Goal: Information Seeking & Learning: Check status

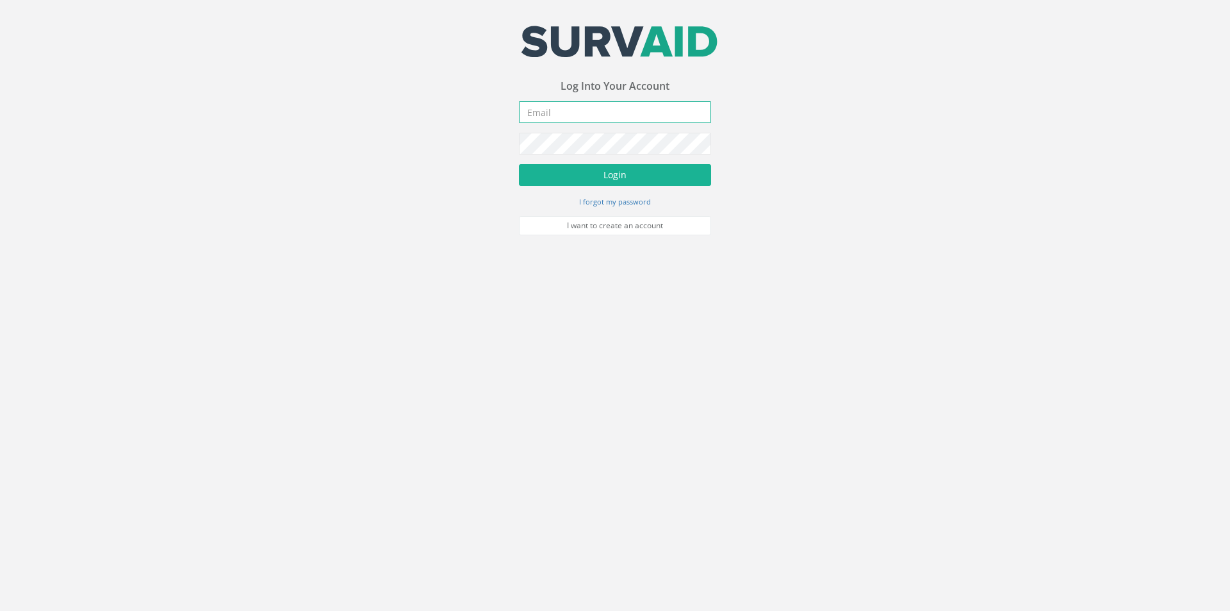
click at [547, 115] on input "email" at bounding box center [615, 112] width 192 height 22
click at [519, 164] on button "Login" at bounding box center [615, 175] width 192 height 22
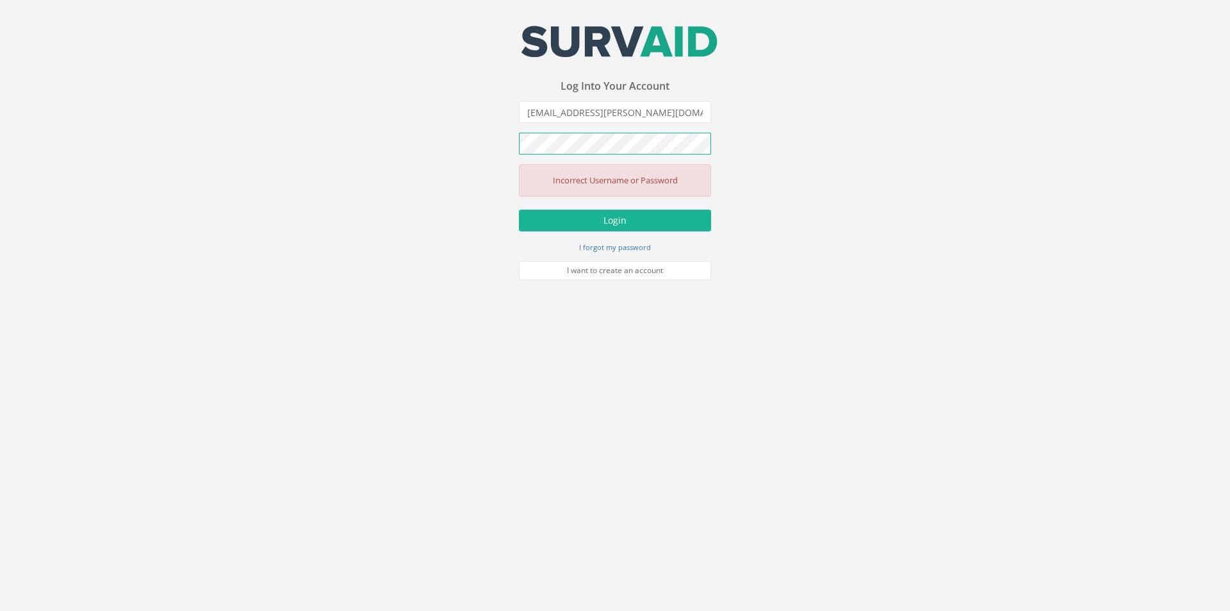
click at [519, 210] on button "Login" at bounding box center [615, 221] width 192 height 22
click at [556, 114] on input "[EMAIL_ADDRESS][PERSON_NAME][DOMAIN_NAME]" at bounding box center [615, 112] width 192 height 22
type input "[PERSON_NAME][EMAIL_ADDRESS][PERSON_NAME][DOMAIN_NAME]"
click at [519, 210] on button "Login" at bounding box center [615, 221] width 192 height 22
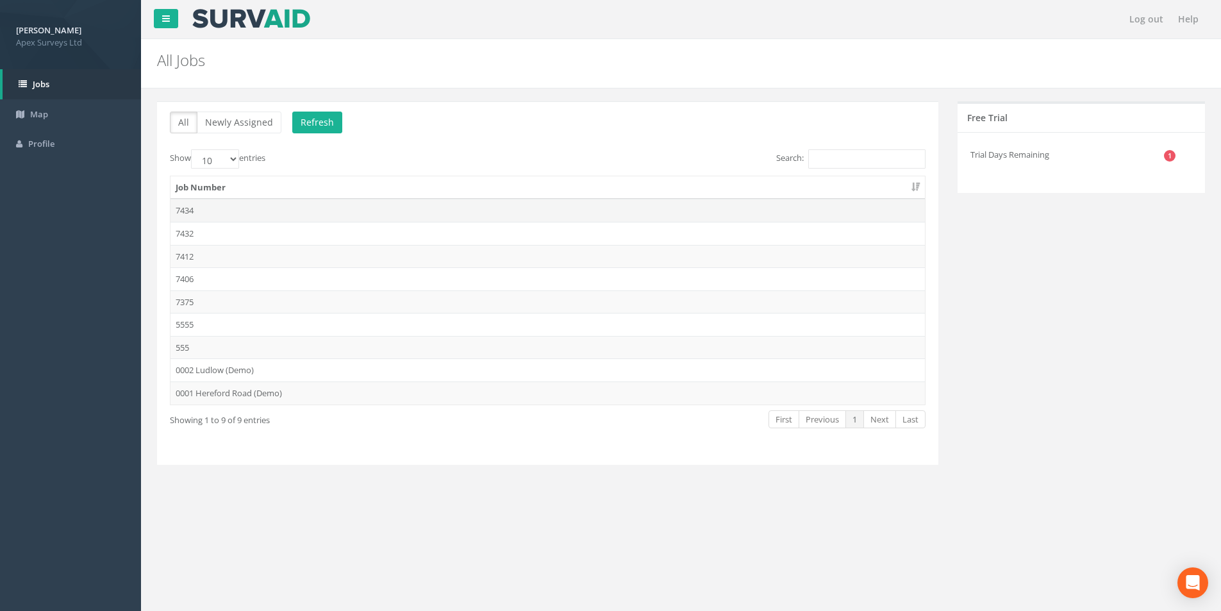
click at [193, 211] on td "7434" at bounding box center [547, 210] width 754 height 23
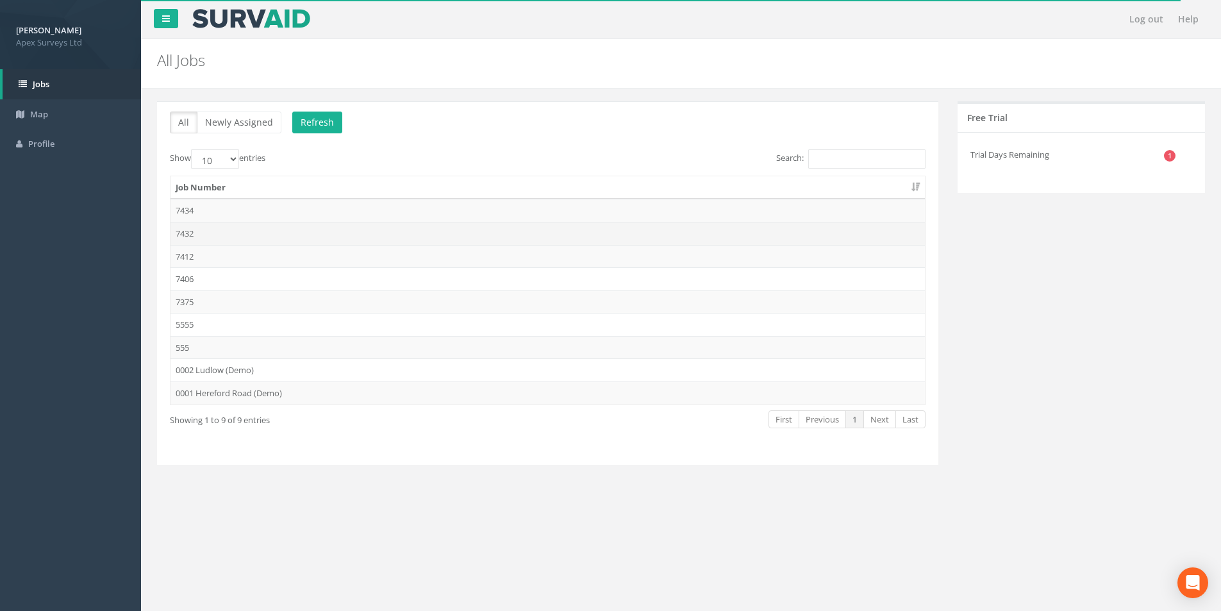
click at [189, 228] on td "7432" at bounding box center [547, 233] width 754 height 23
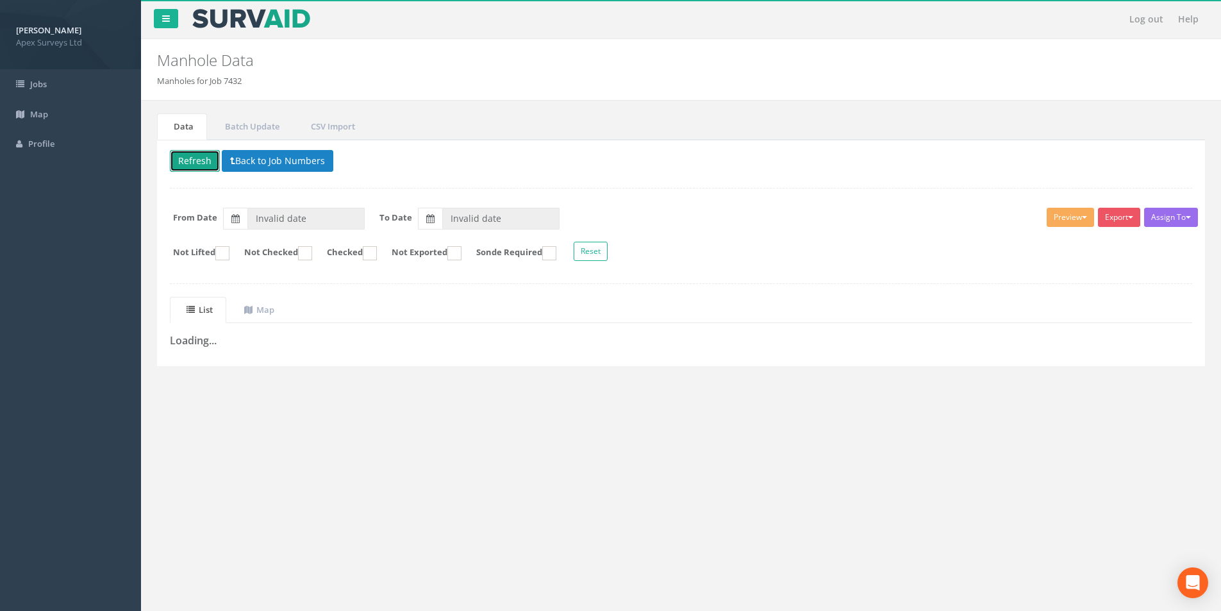
click at [206, 167] on button "Refresh" at bounding box center [195, 161] width 50 height 22
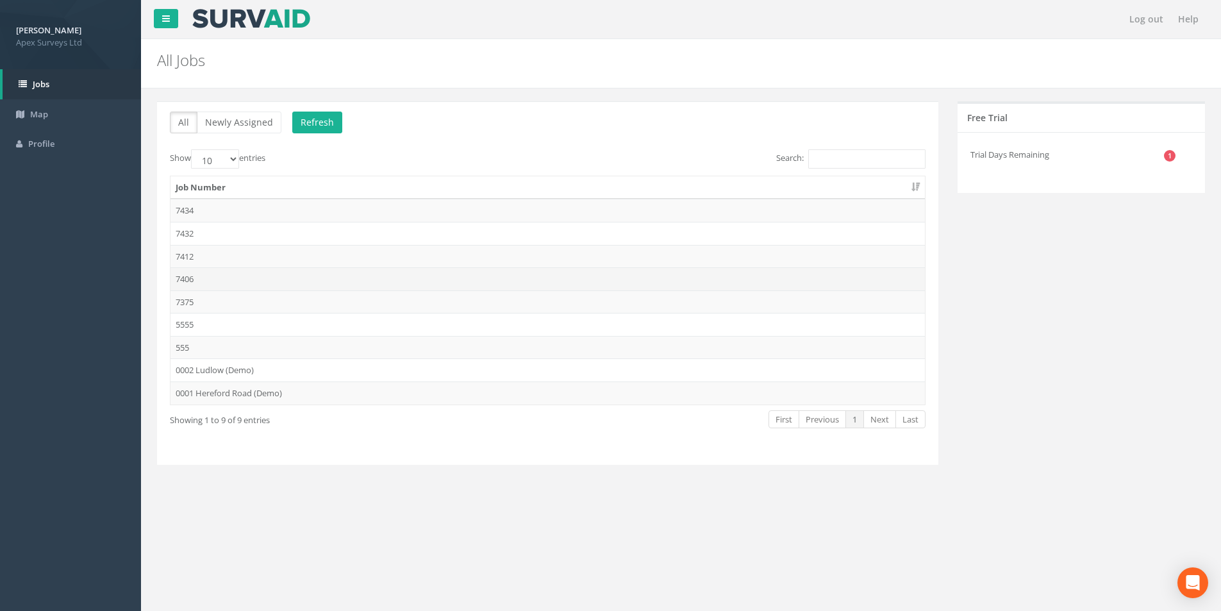
click at [192, 276] on td "7406" at bounding box center [547, 278] width 754 height 23
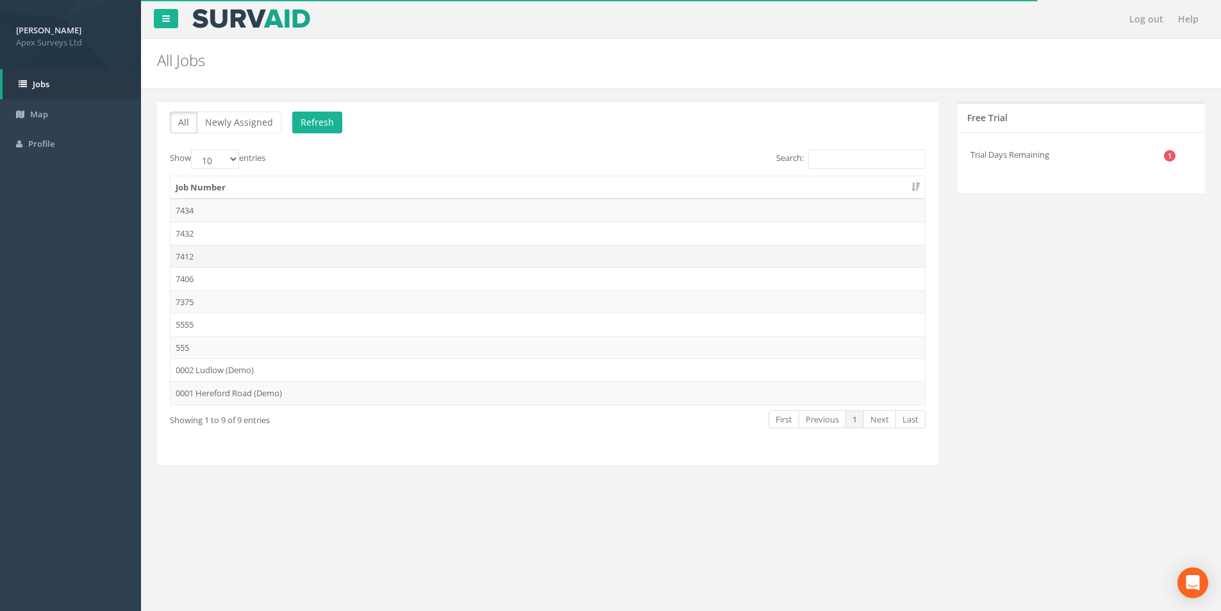
click at [196, 259] on td "7412" at bounding box center [547, 256] width 754 height 23
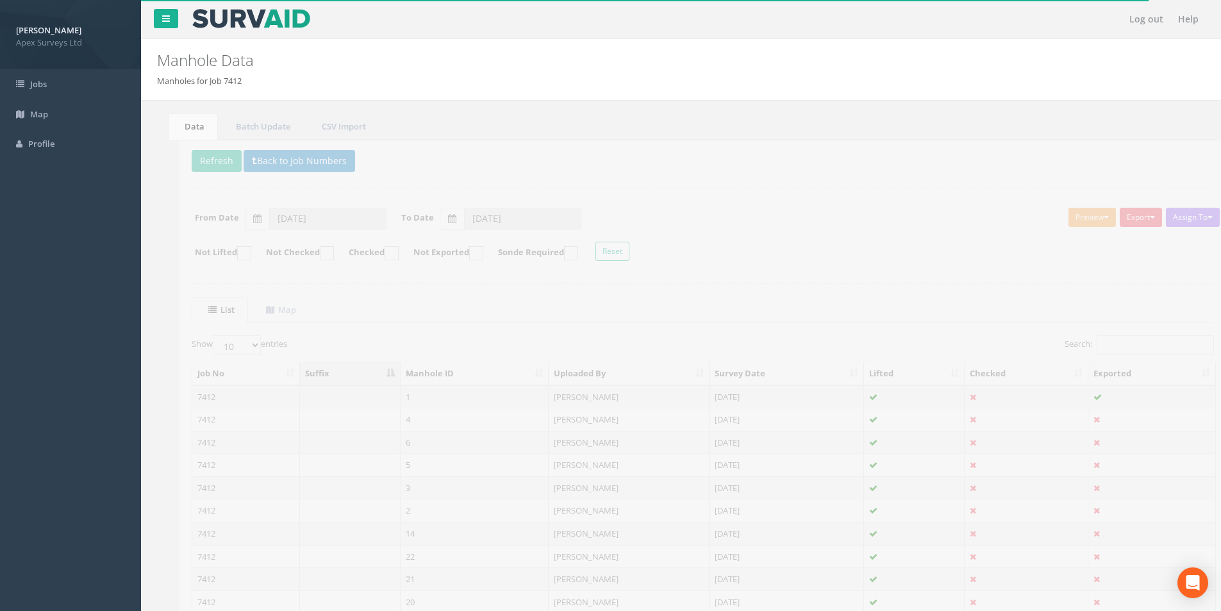
scroll to position [64, 0]
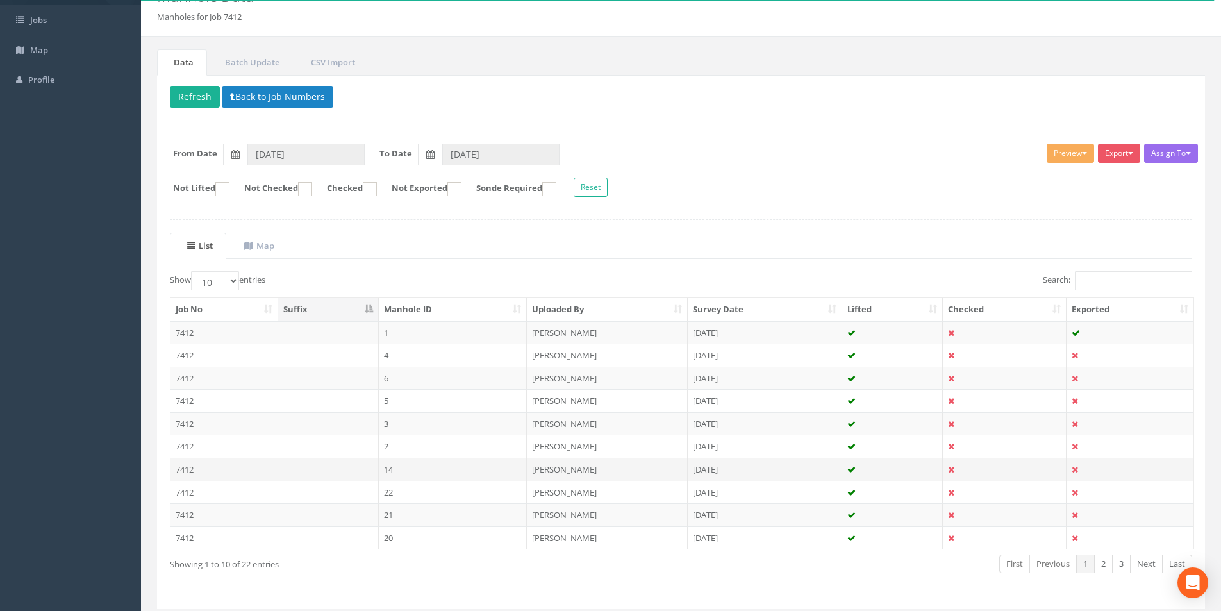
click at [188, 466] on td "7412" at bounding box center [224, 469] width 108 height 23
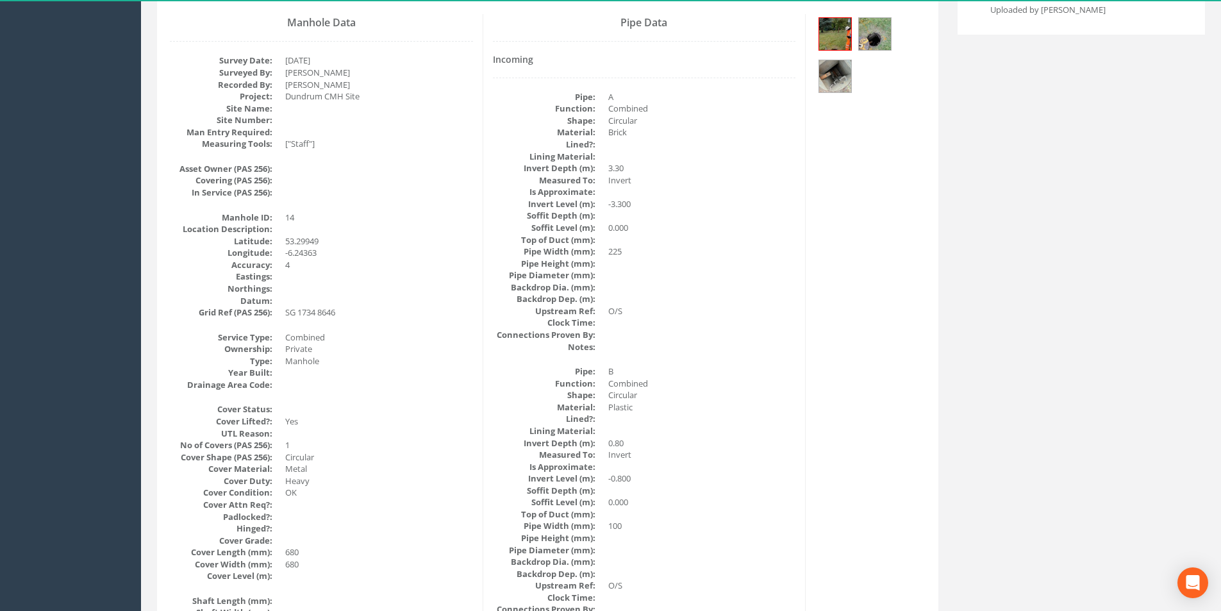
scroll to position [0, 0]
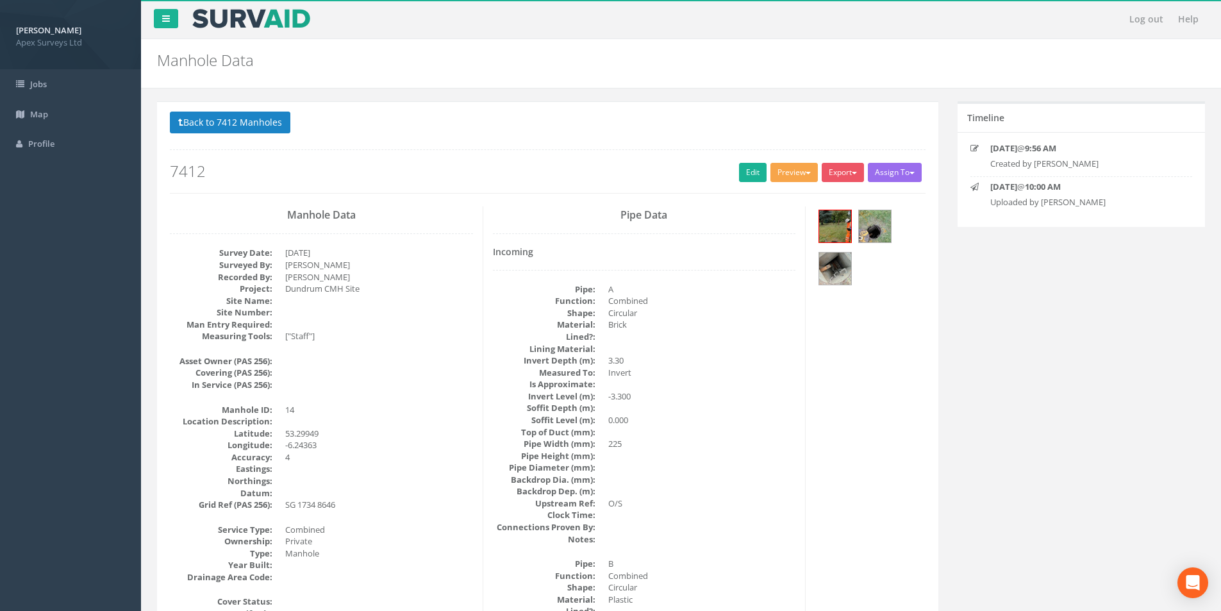
click at [792, 172] on button "Preview" at bounding box center [793, 172] width 47 height 19
click at [753, 258] on link "SurvAid IC" at bounding box center [770, 254] width 97 height 20
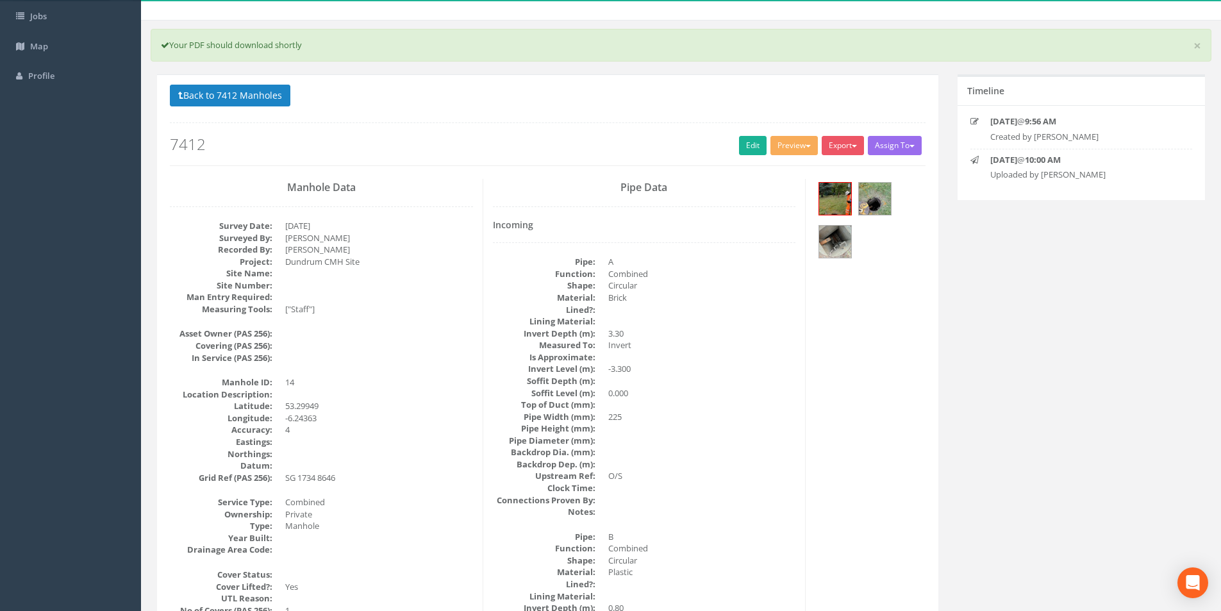
scroll to position [64, 0]
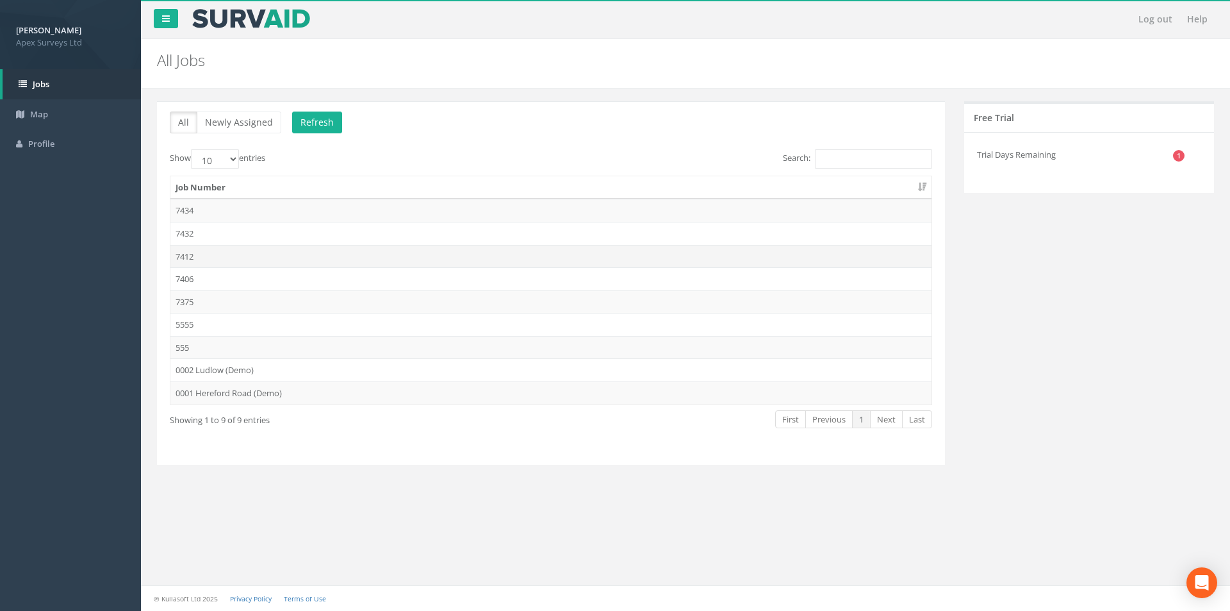
click at [200, 253] on td "7412" at bounding box center [550, 256] width 761 height 23
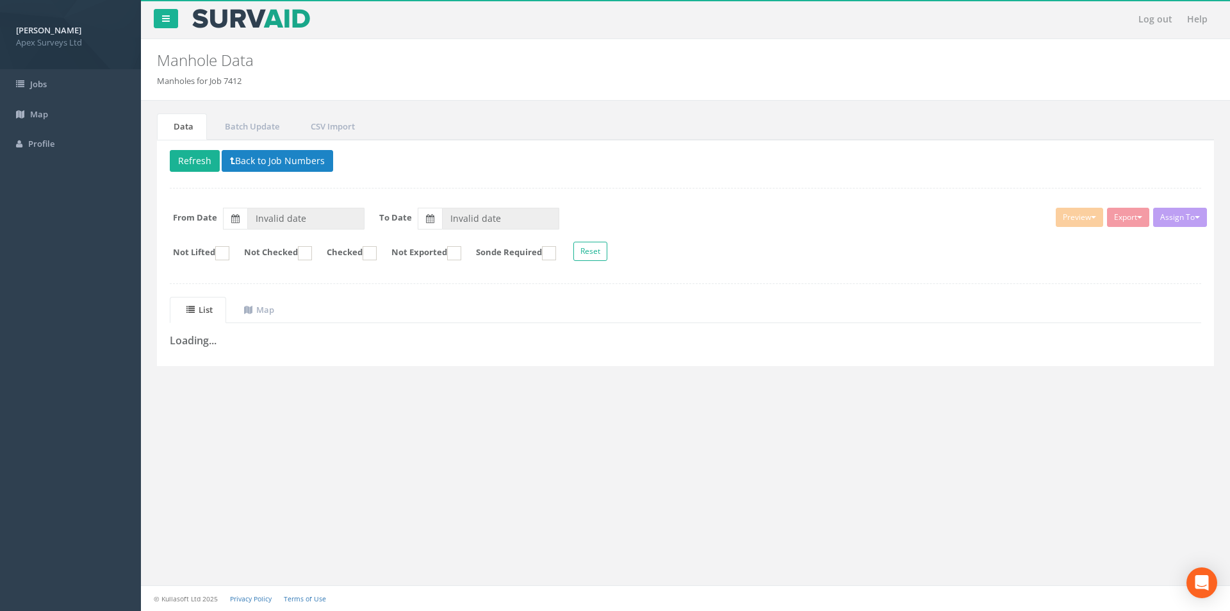
type input "[DATE]"
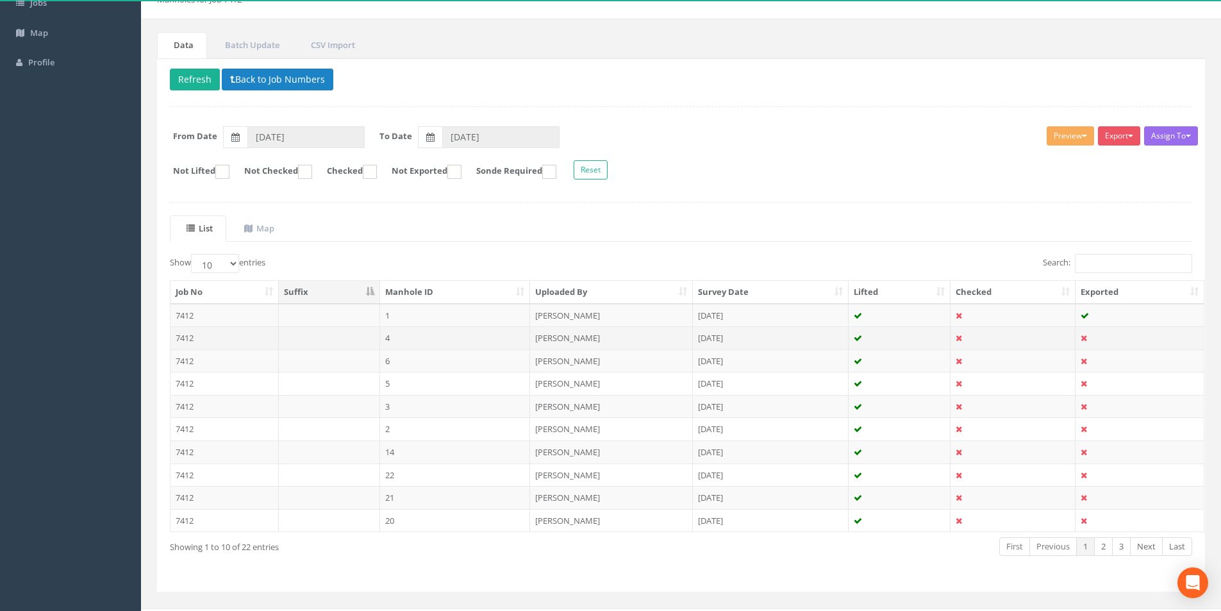
scroll to position [104, 0]
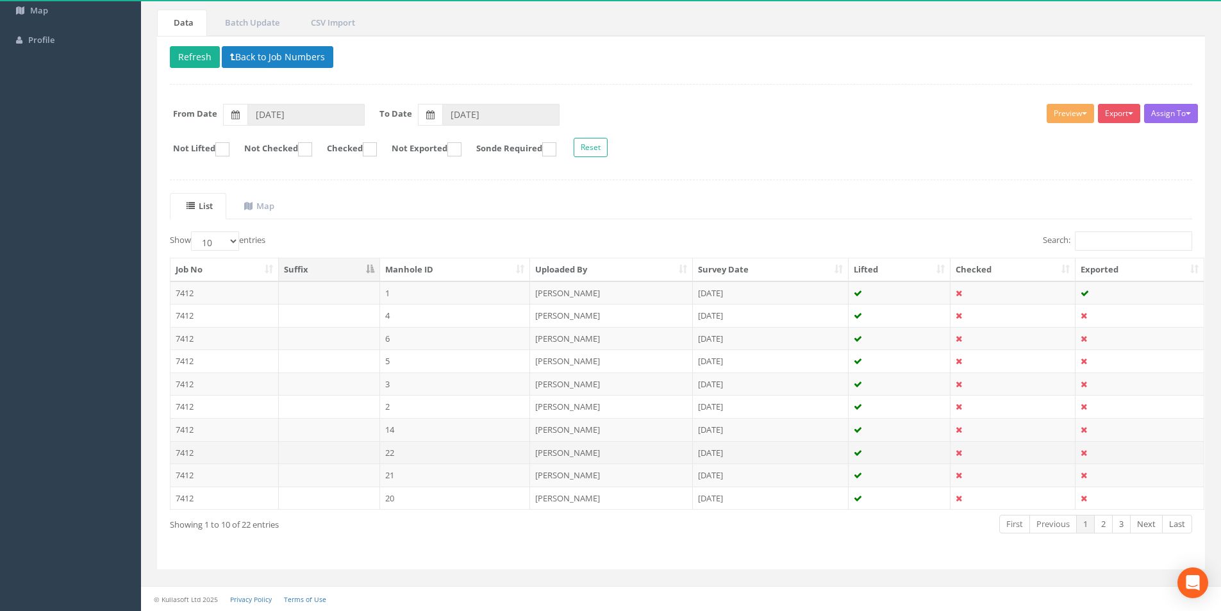
click at [199, 458] on td "7412" at bounding box center [224, 452] width 108 height 23
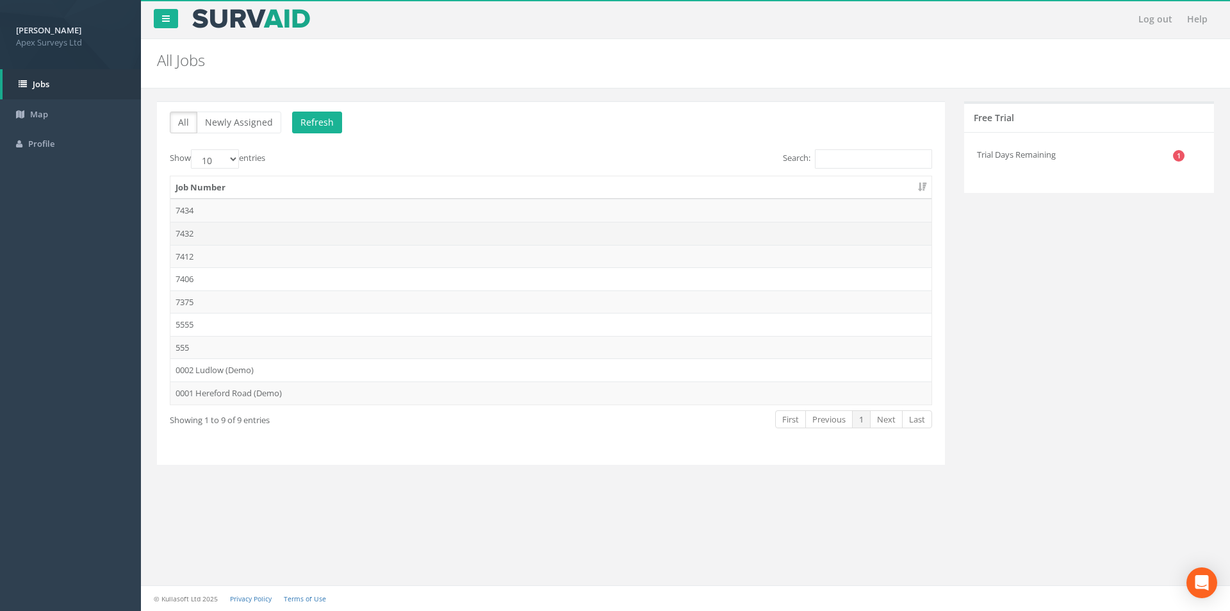
click at [213, 229] on td "7432" at bounding box center [550, 233] width 761 height 23
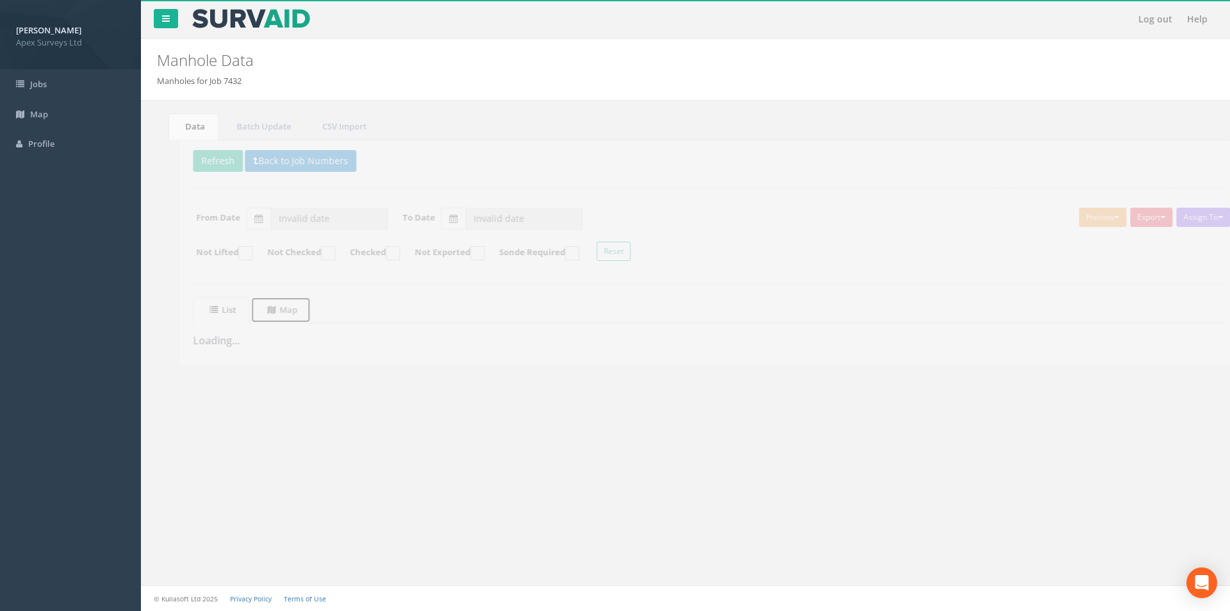
click at [256, 312] on span at bounding box center [250, 310] width 12 height 12
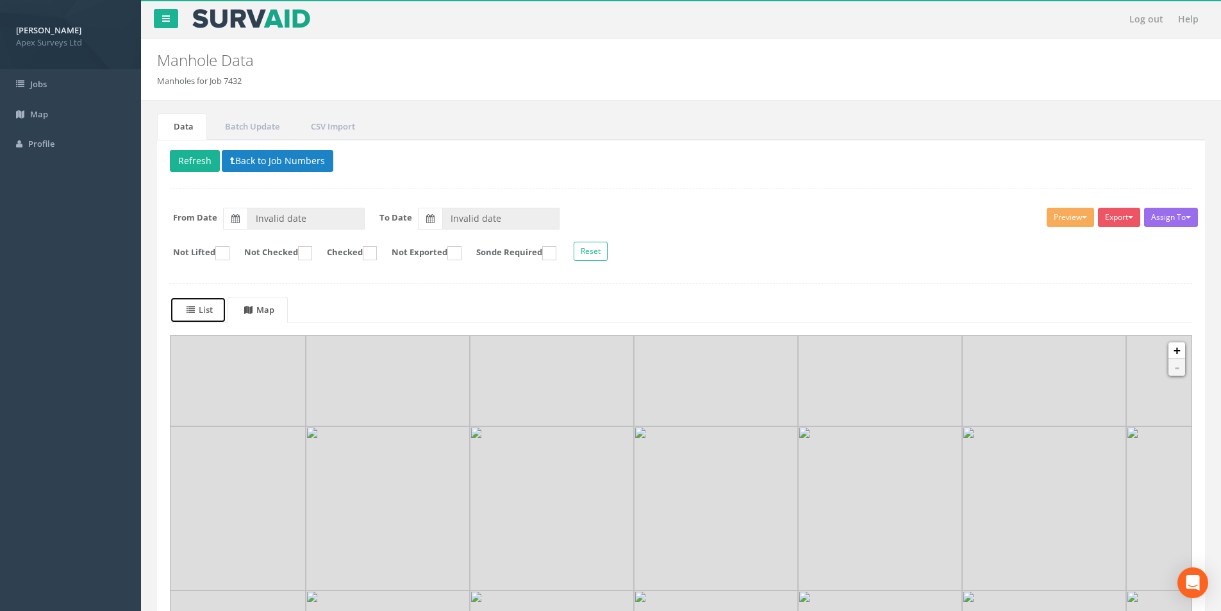
click at [213, 310] on uib-tab-heading "List" at bounding box center [199, 310] width 26 height 12
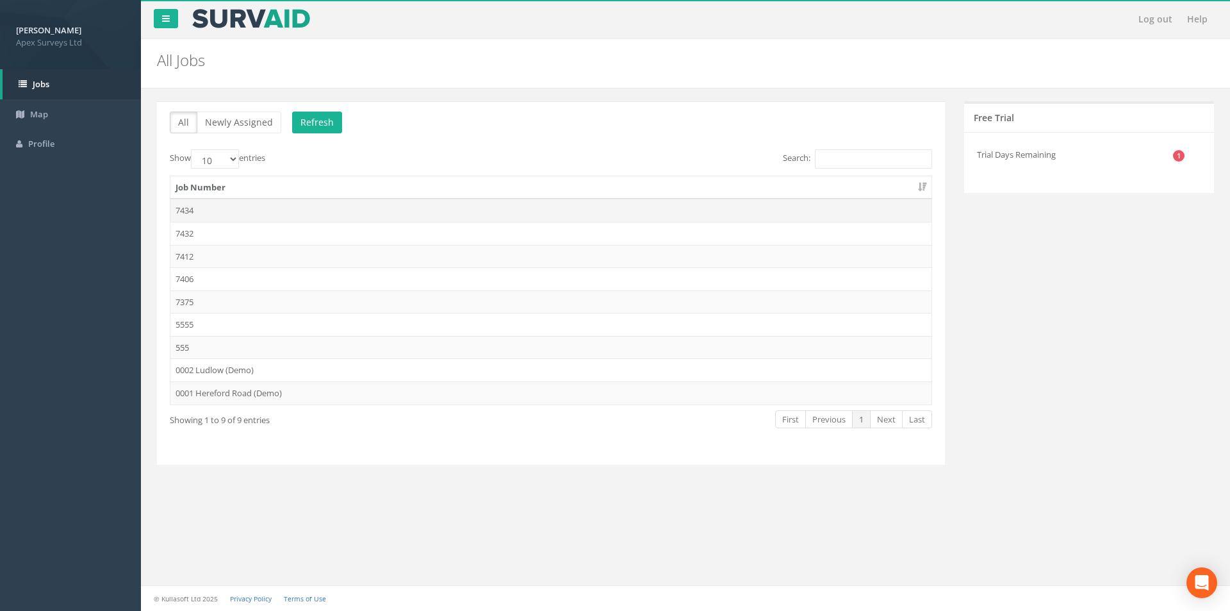
click at [208, 207] on td "7434" at bounding box center [550, 210] width 761 height 23
click at [209, 301] on td "7375" at bounding box center [550, 301] width 761 height 23
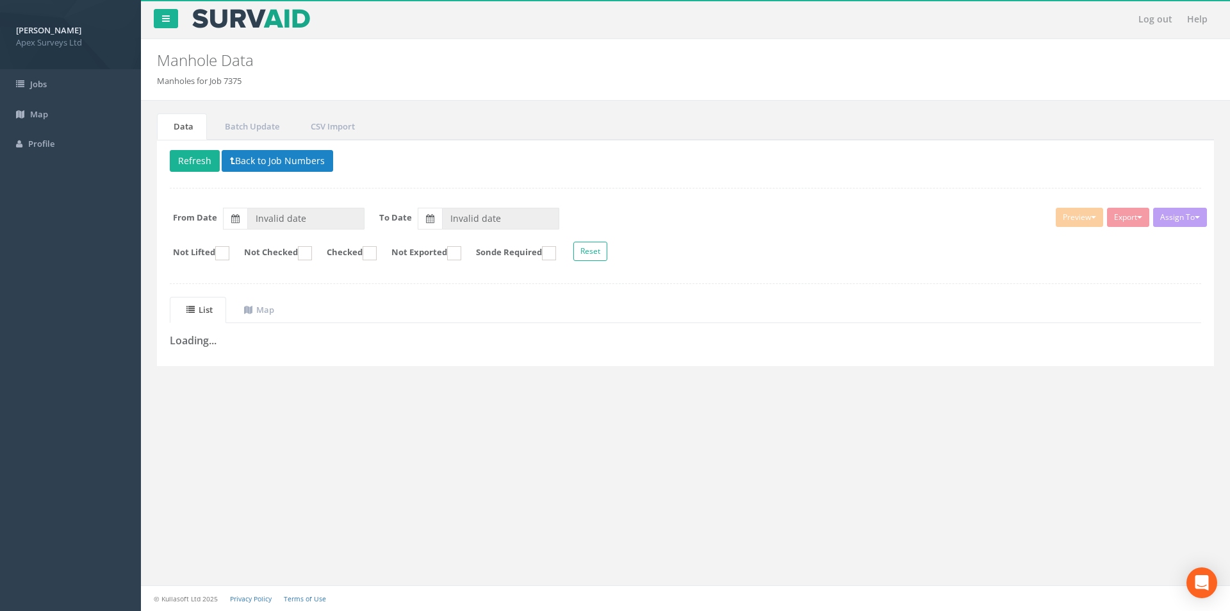
type input "[DATE]"
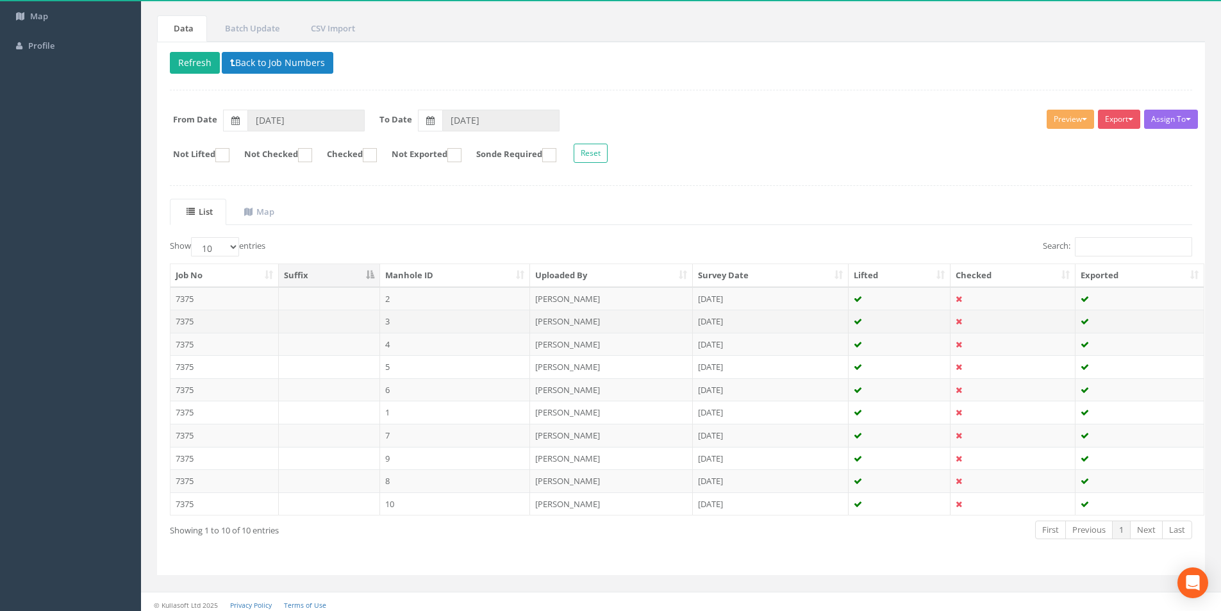
scroll to position [104, 0]
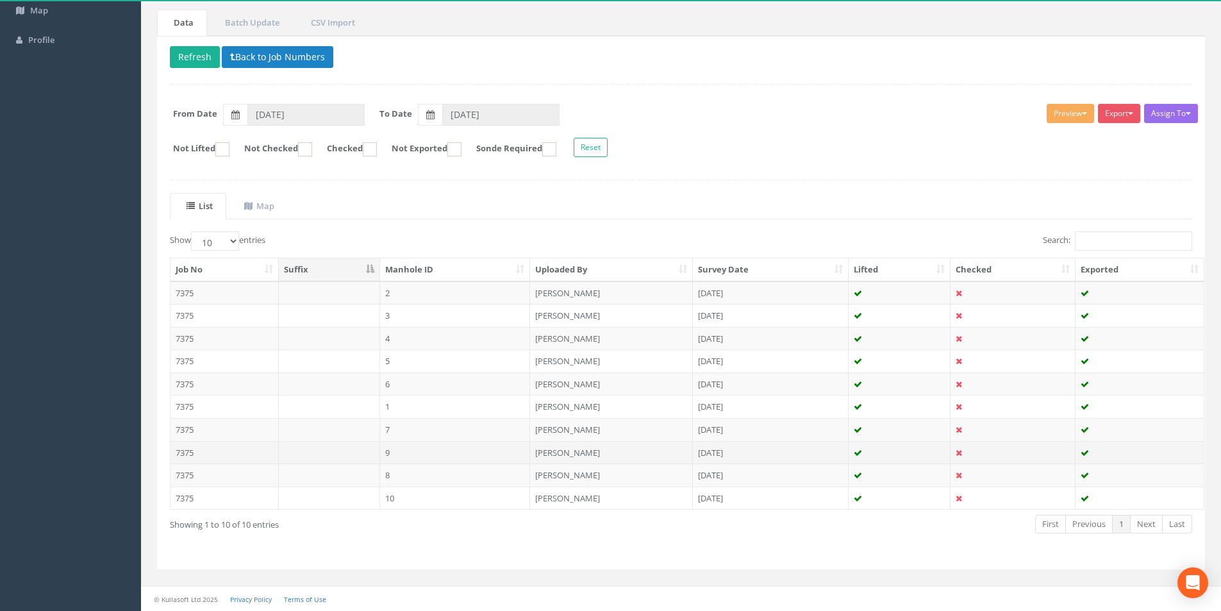
click at [207, 451] on td "7375" at bounding box center [224, 452] width 108 height 23
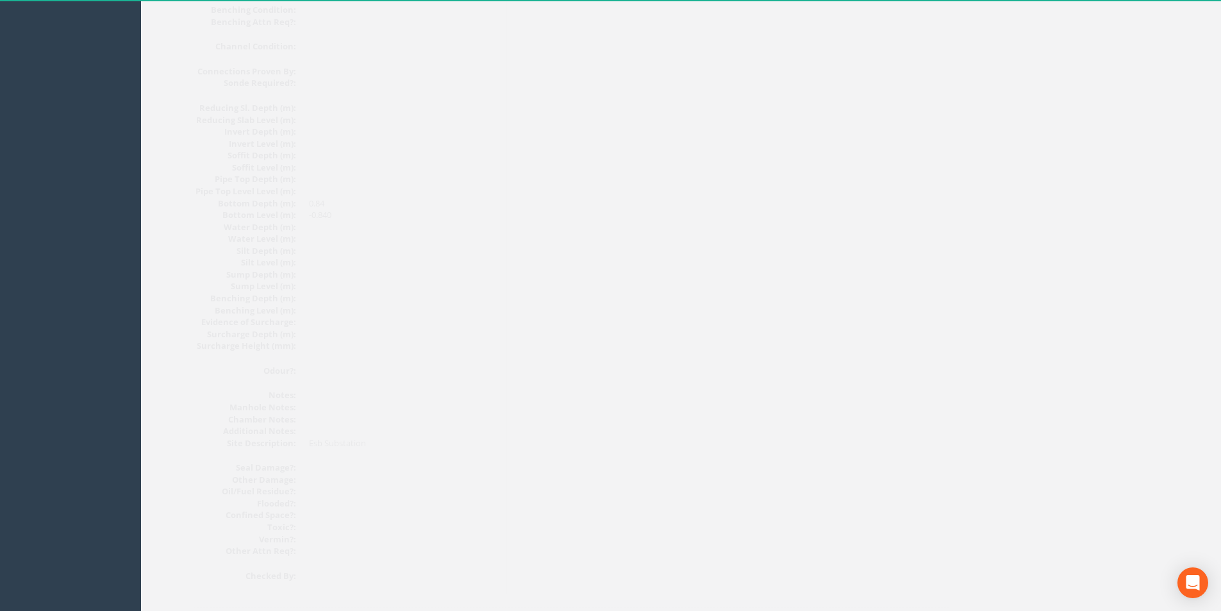
scroll to position [1218, 0]
